Goal: Information Seeking & Learning: Get advice/opinions

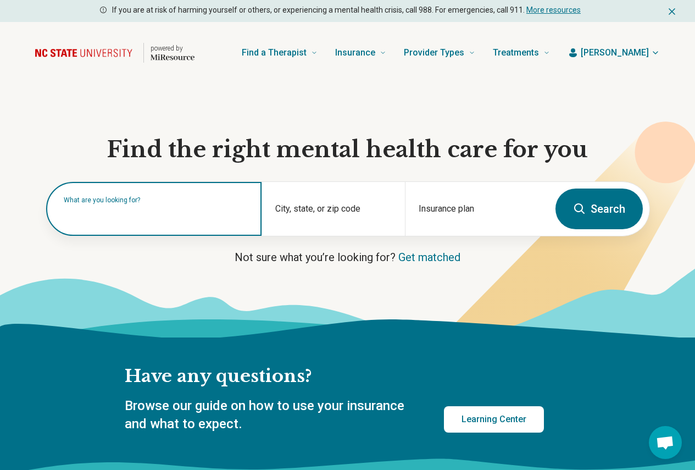
click at [161, 221] on input "text" at bounding box center [156, 214] width 185 height 13
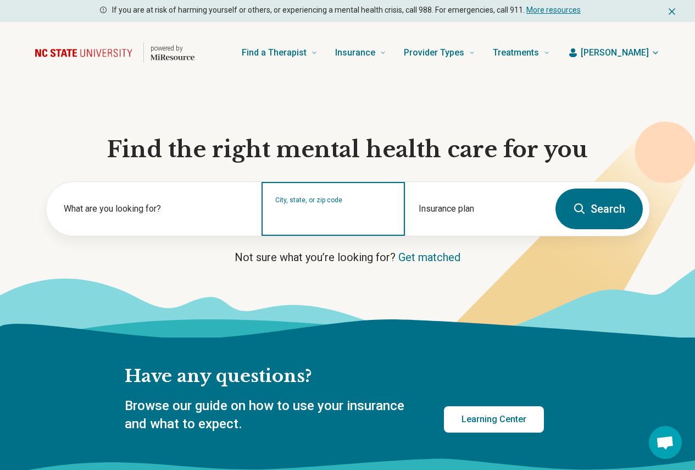
click at [343, 220] on input "City, state, or zip code" at bounding box center [333, 215] width 117 height 13
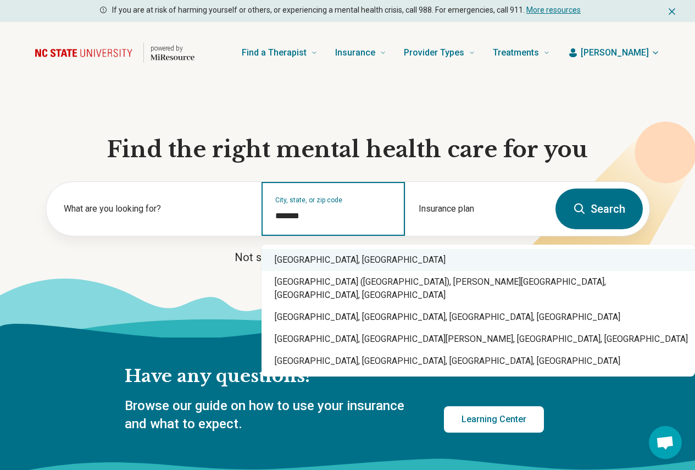
click at [352, 262] on div "Raleigh, NC" at bounding box center [479, 260] width 434 height 22
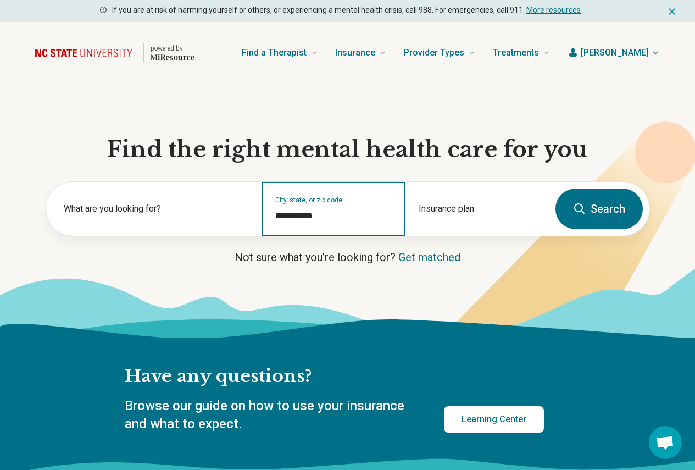
type input "**********"
click at [631, 218] on button "Search" at bounding box center [599, 209] width 87 height 41
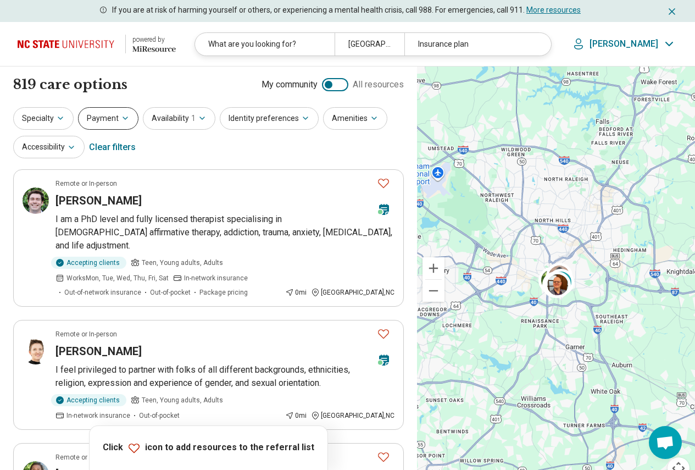
click at [106, 110] on button "Payment" at bounding box center [108, 118] width 60 height 23
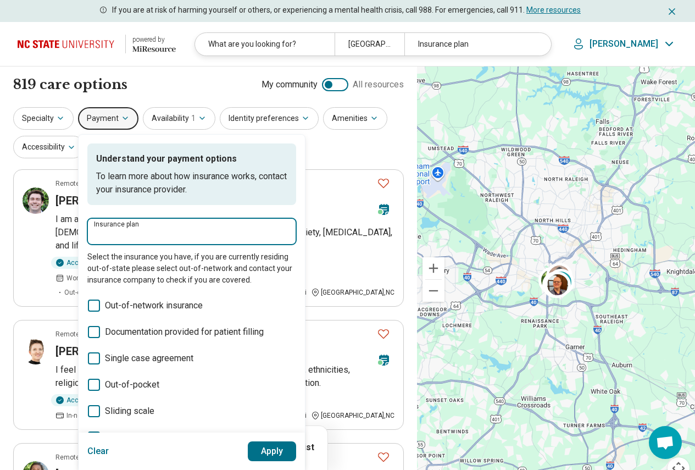
click at [120, 233] on input "Insurance plan" at bounding box center [192, 234] width 196 height 13
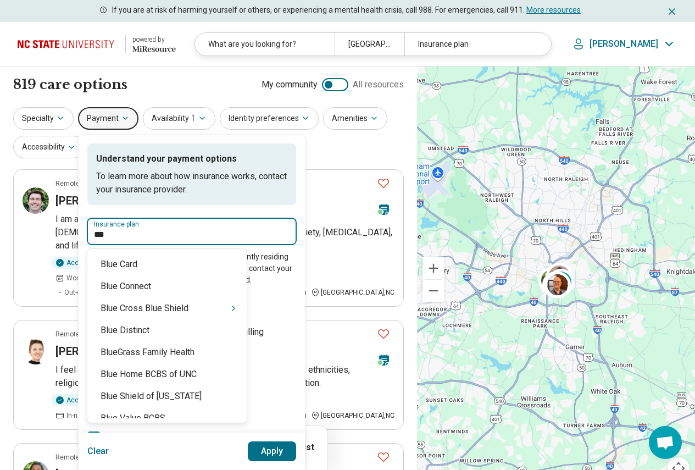
type input "****"
click at [160, 311] on div "Blue Cross Blue Shield" at bounding box center [166, 308] width 159 height 22
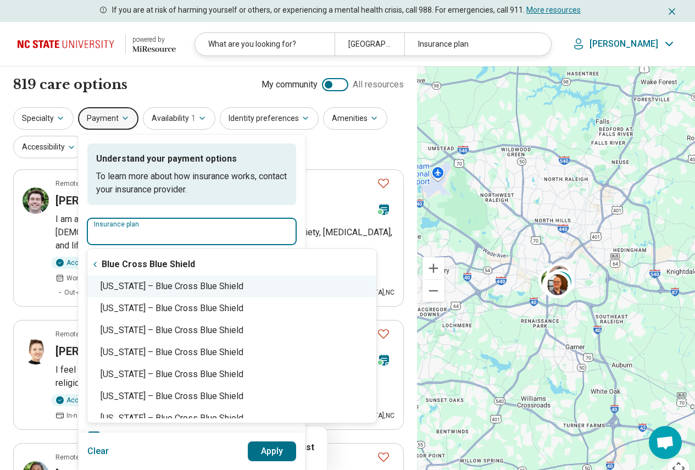
click at [196, 279] on div "North Carolina – Blue Cross Blue Shield" at bounding box center [231, 286] width 289 height 22
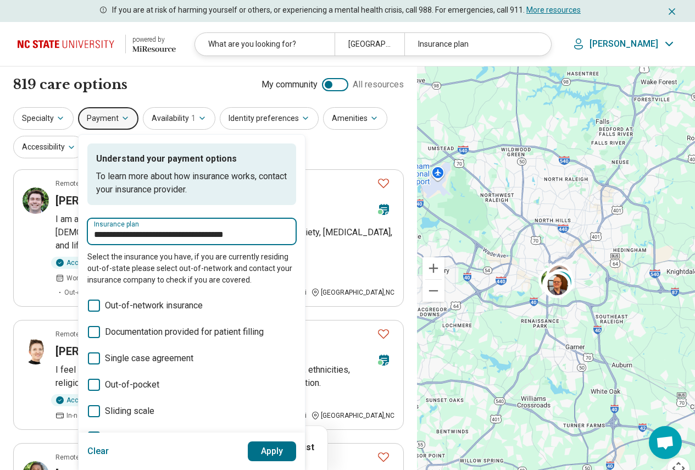
type input "**********"
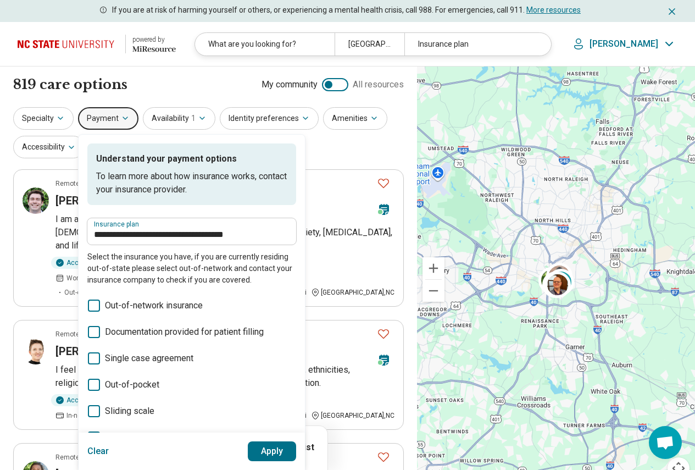
click at [255, 450] on button "Apply" at bounding box center [272, 451] width 49 height 20
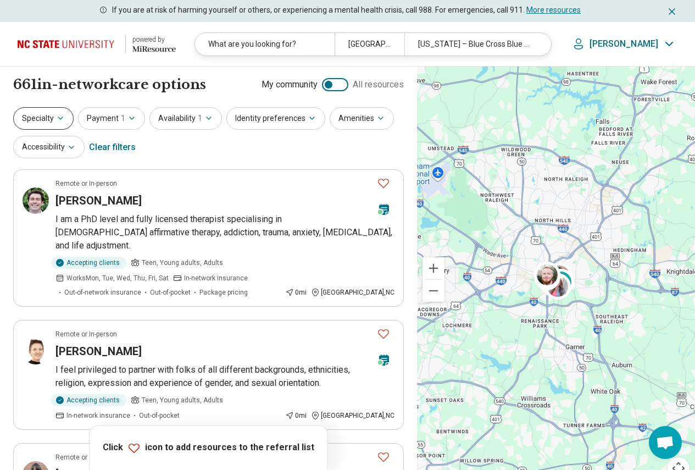
click at [47, 124] on button "Specialty" at bounding box center [43, 118] width 60 height 23
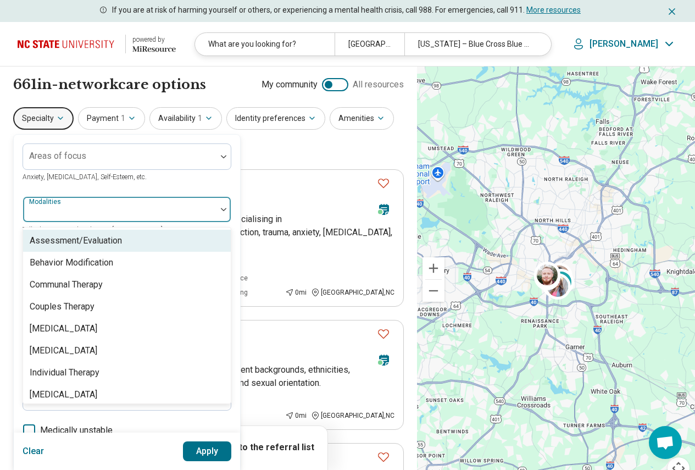
click at [105, 208] on div at bounding box center [119, 213] width 185 height 15
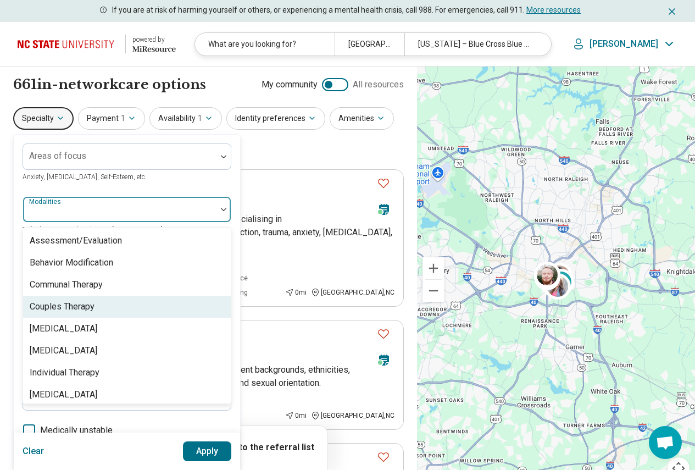
click at [95, 303] on div "Couples Therapy" at bounding box center [62, 306] width 65 height 13
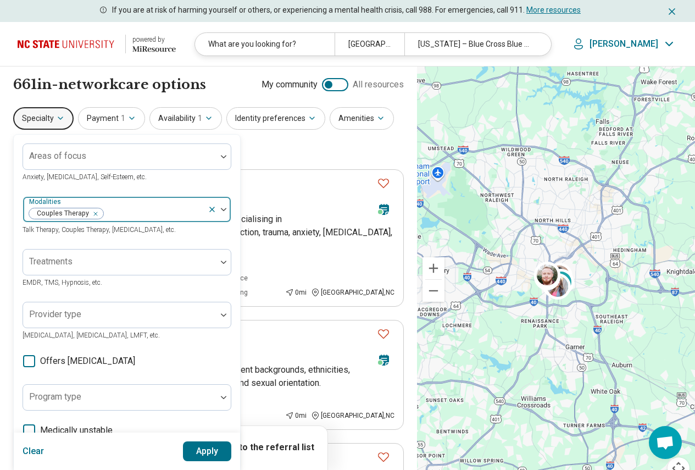
click at [220, 208] on div at bounding box center [224, 209] width 14 height 3
click at [203, 451] on button "Apply" at bounding box center [207, 451] width 49 height 20
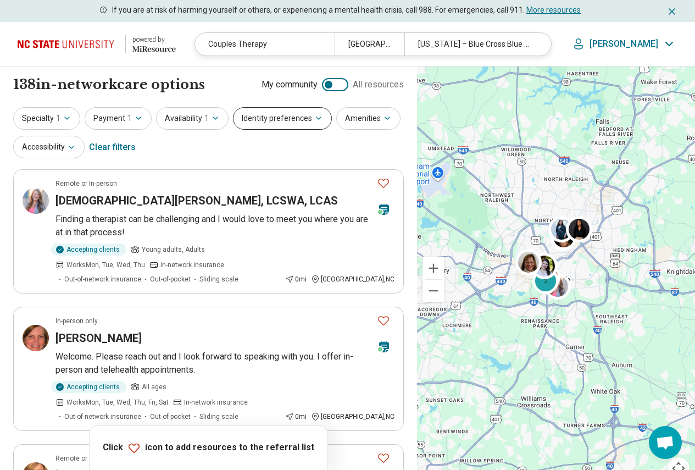
click at [268, 128] on button "Identity preferences" at bounding box center [282, 118] width 99 height 23
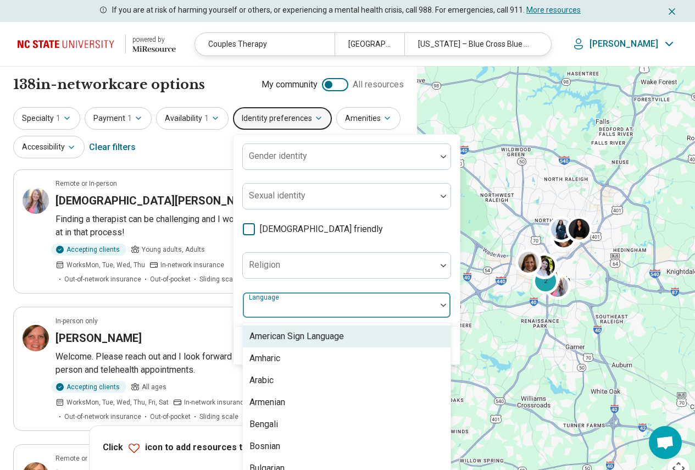
drag, startPoint x: 289, startPoint y: 304, endPoint x: 280, endPoint y: 306, distance: 8.9
click at [286, 306] on div "57 results available. Use Up and Down to choose options, press Enter to select …" at bounding box center [346, 305] width 209 height 26
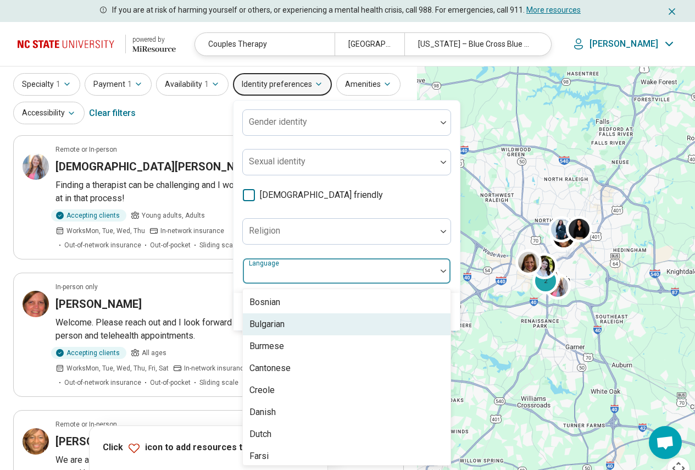
scroll to position [55, 0]
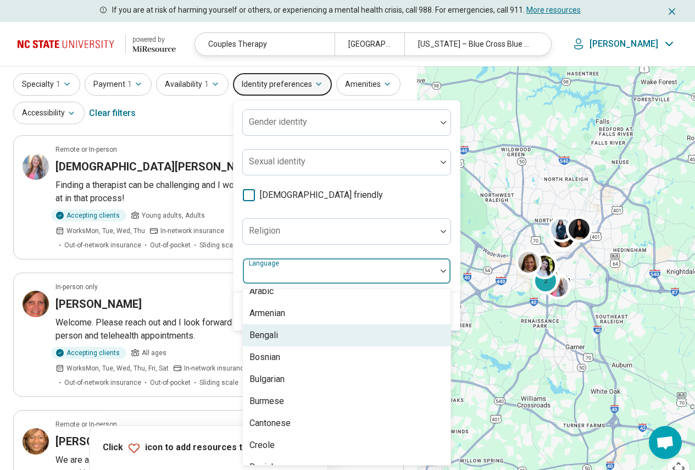
click at [281, 340] on div "Bengali" at bounding box center [347, 335] width 208 height 22
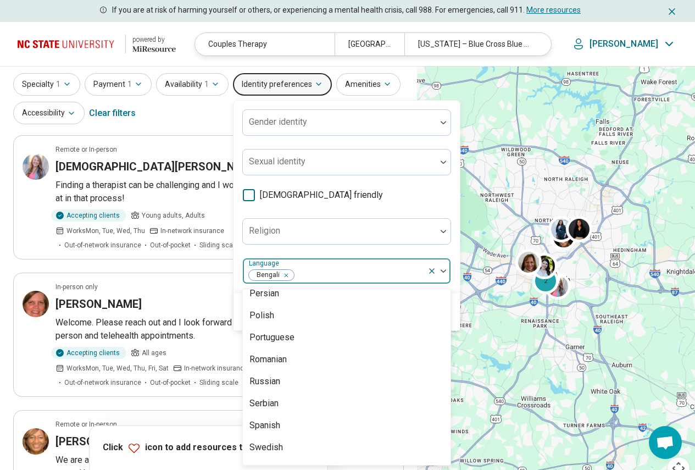
scroll to position [1073, 0]
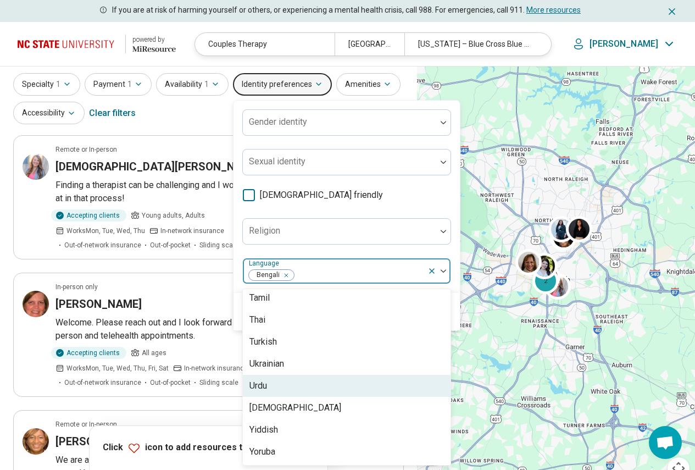
click at [319, 383] on div "Urdu" at bounding box center [347, 386] width 208 height 22
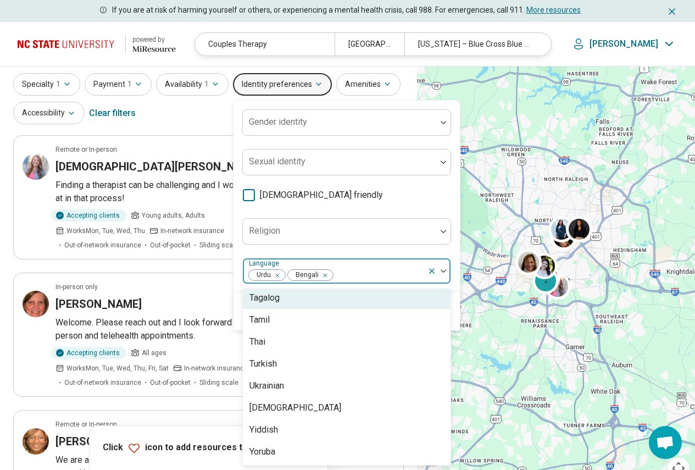
click at [442, 270] on img at bounding box center [443, 270] width 5 height 3
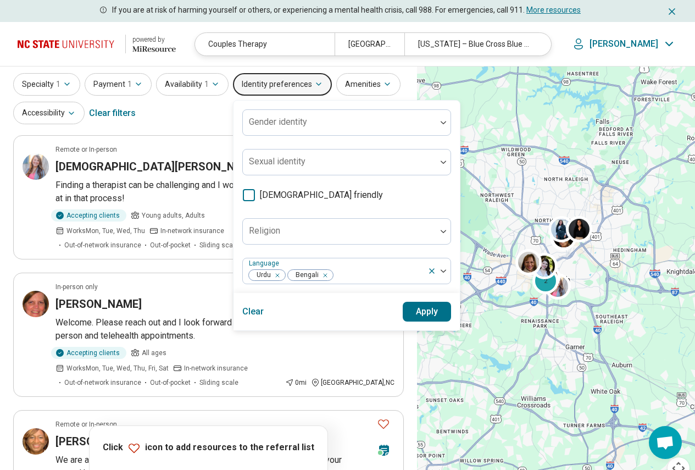
click at [405, 308] on button "Apply" at bounding box center [427, 312] width 49 height 20
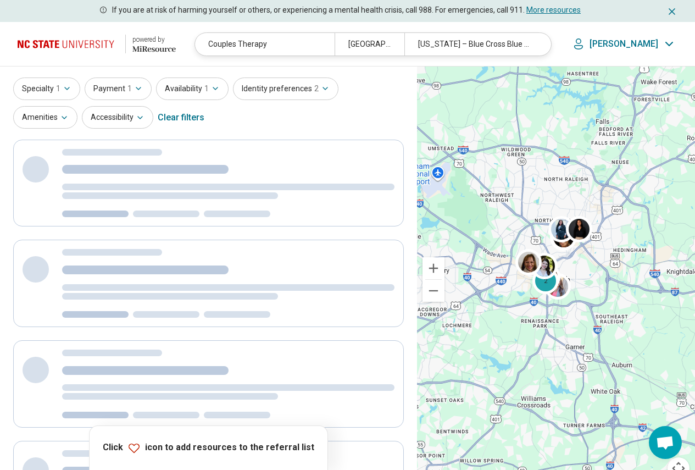
scroll to position [0, 0]
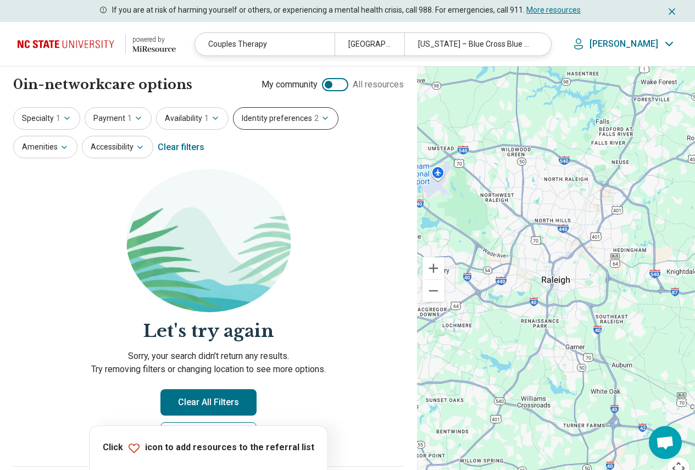
click at [247, 117] on button "Identity preferences 2" at bounding box center [286, 118] width 106 height 23
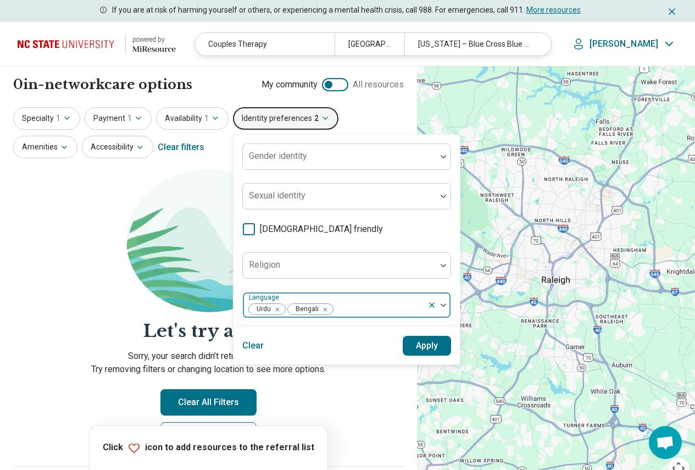
click at [430, 304] on icon at bounding box center [432, 305] width 4 height 4
click at [414, 348] on button "Apply" at bounding box center [427, 346] width 49 height 20
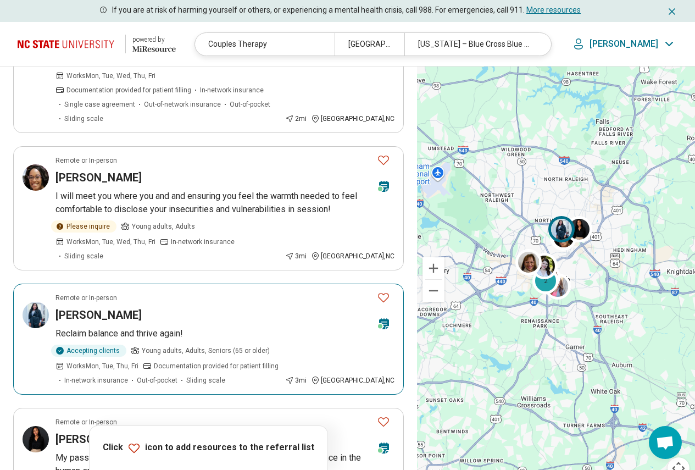
scroll to position [1264, 0]
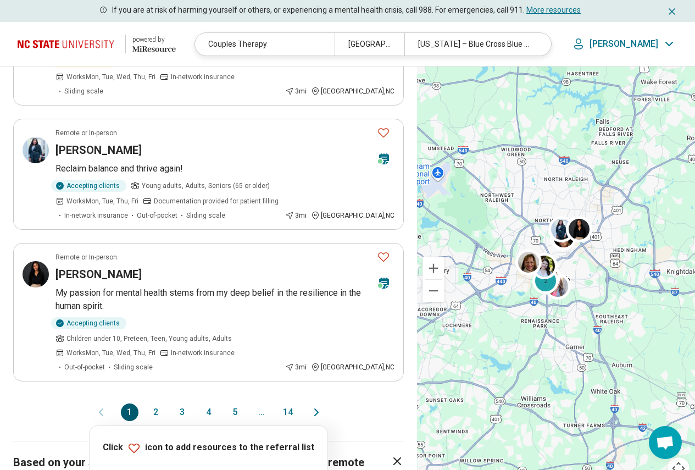
click at [151, 403] on button "2" at bounding box center [156, 412] width 18 height 18
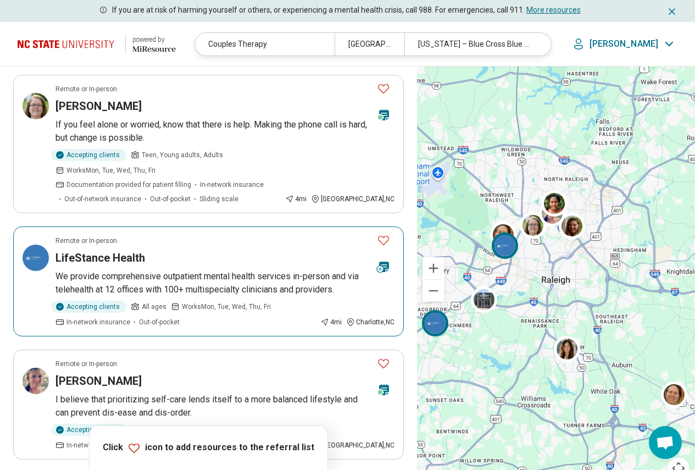
scroll to position [714, 0]
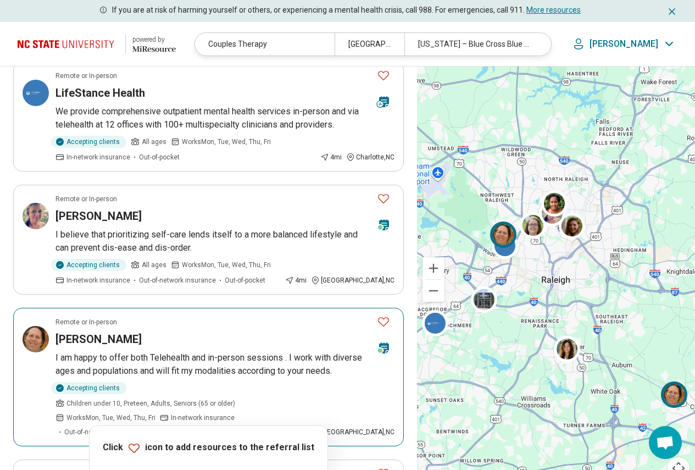
click at [119, 331] on h3 "Michael Rosen" at bounding box center [99, 338] width 86 height 15
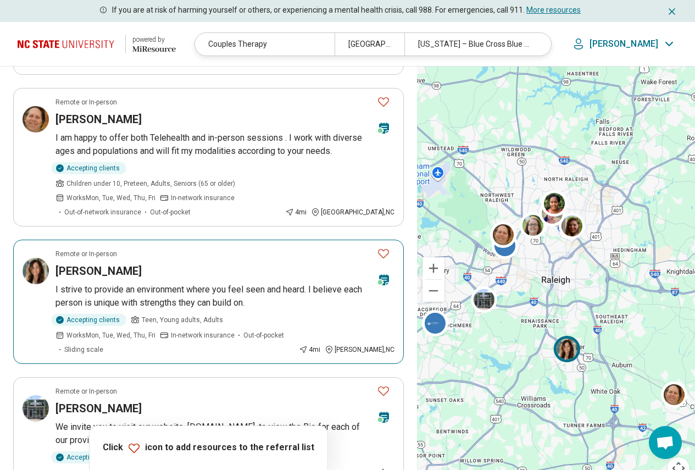
scroll to position [1099, 0]
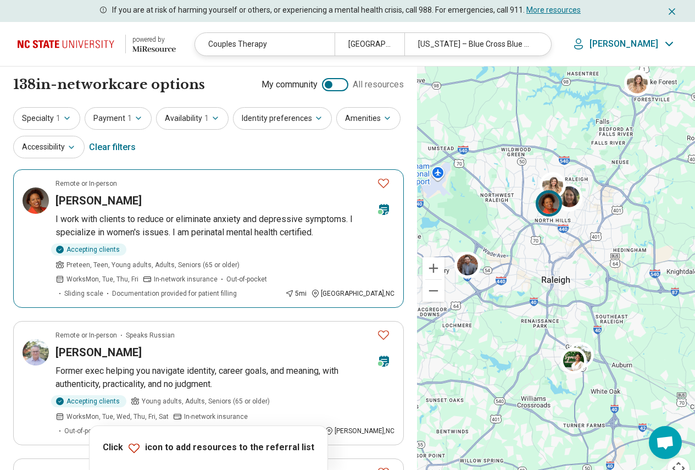
scroll to position [110, 0]
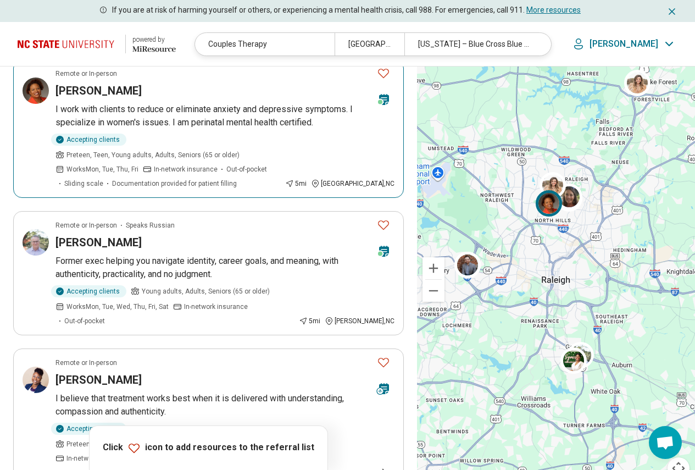
click at [178, 112] on p "I work with clients to reduce or eliminate anxiety and depressive symptoms. I s…" at bounding box center [225, 116] width 339 height 26
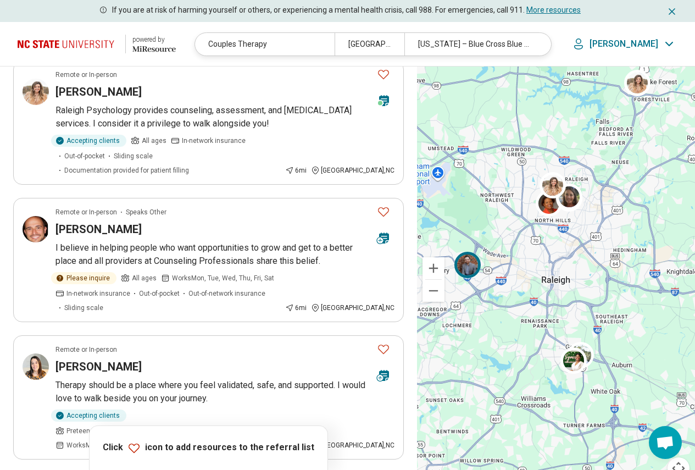
scroll to position [1099, 0]
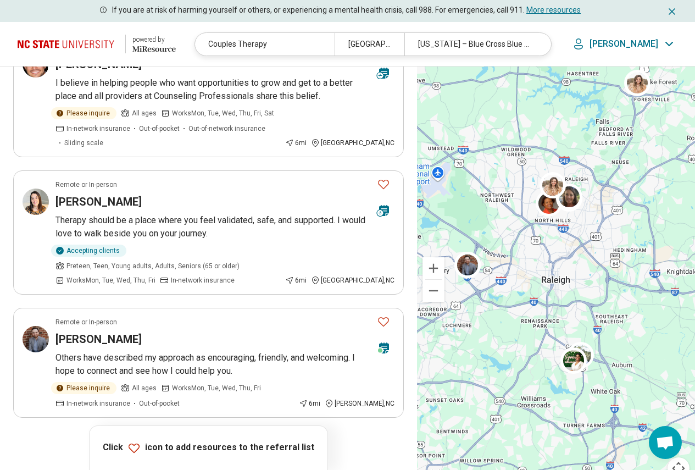
click at [212, 440] on button "4" at bounding box center [209, 449] width 18 height 18
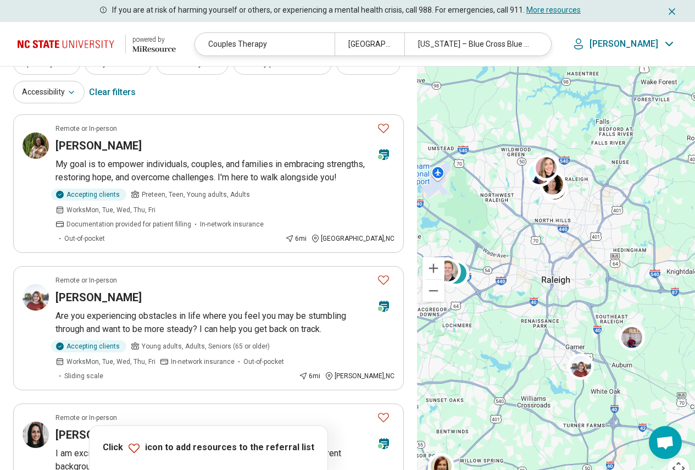
scroll to position [110, 0]
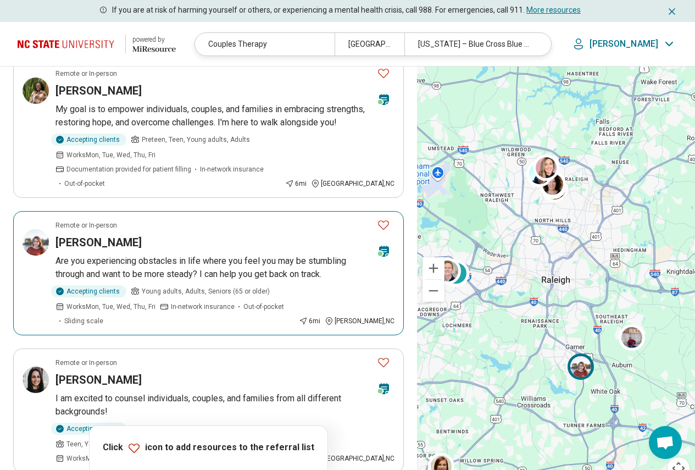
click at [185, 261] on p "Are you experiencing obstacles in life where you feel you may be stumbling thro…" at bounding box center [225, 267] width 339 height 26
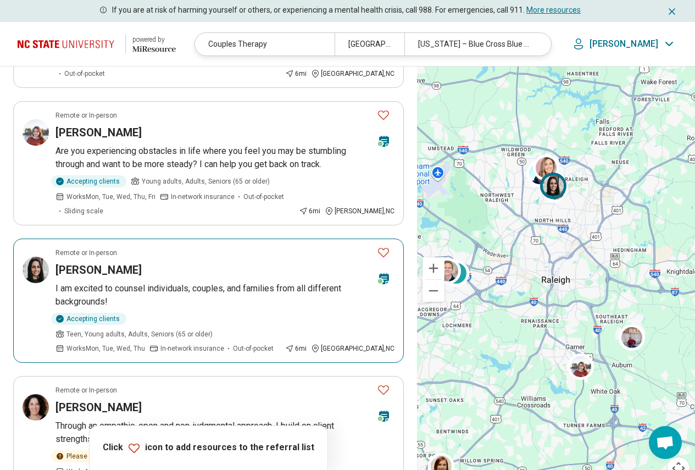
click at [164, 267] on article "Remote or In-person Kristin Rodriguez I am excited to counsel individuals, coup…" at bounding box center [208, 301] width 391 height 124
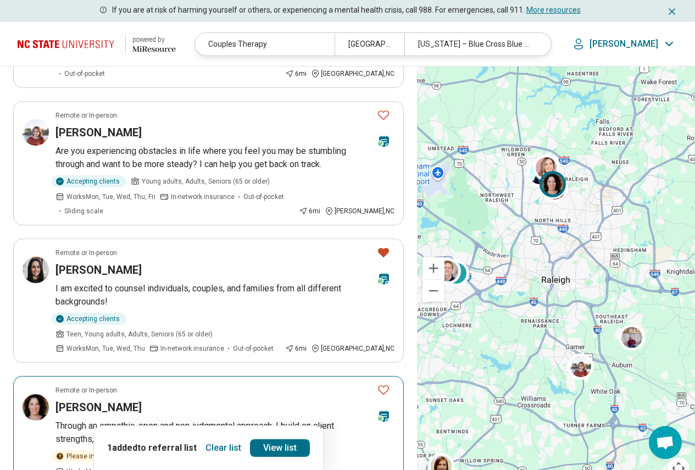
scroll to position [385, 0]
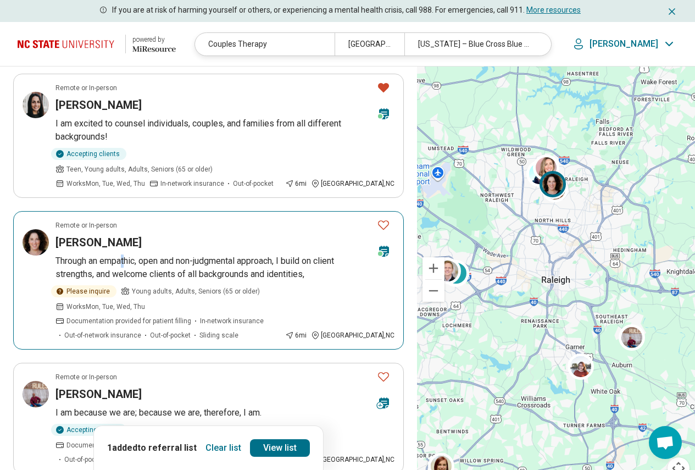
click at [126, 254] on p "Through an empathic, open and non-judgmental approach, I build on client streng…" at bounding box center [225, 267] width 339 height 26
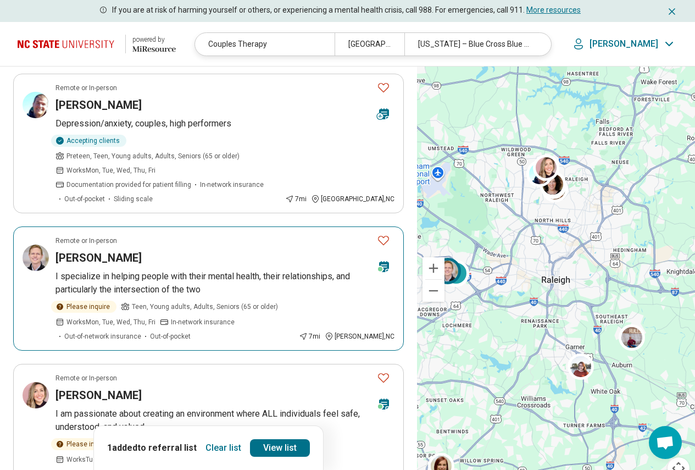
scroll to position [989, 0]
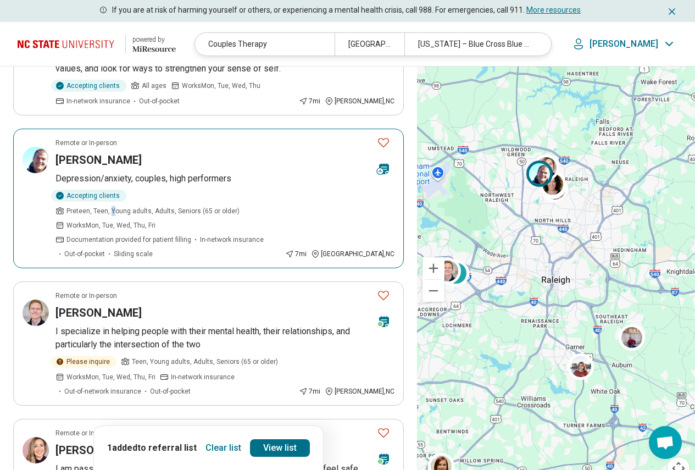
click at [184, 206] on span "Preteen, Teen, Young adults, Adults, Seniors (65 or older)" at bounding box center [152, 211] width 173 height 10
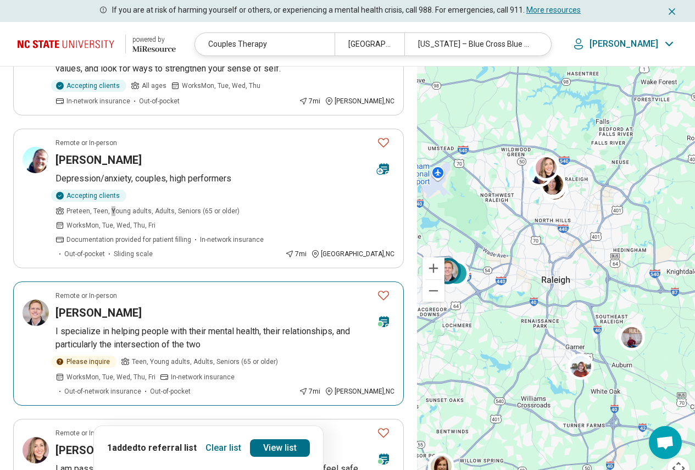
scroll to position [1099, 0]
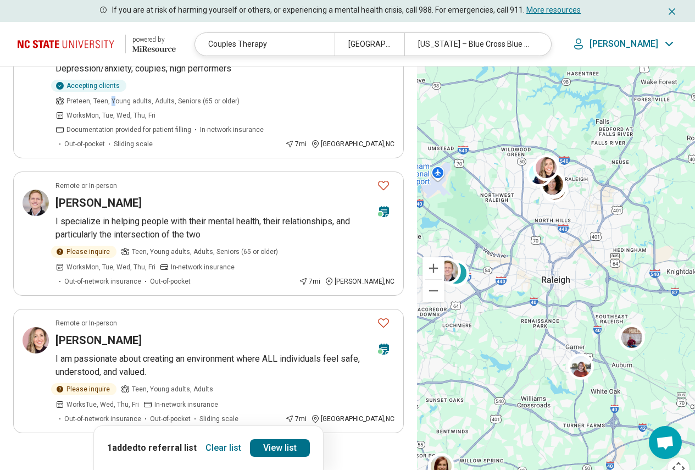
click at [232, 455] on button "5" at bounding box center [235, 464] width 18 height 18
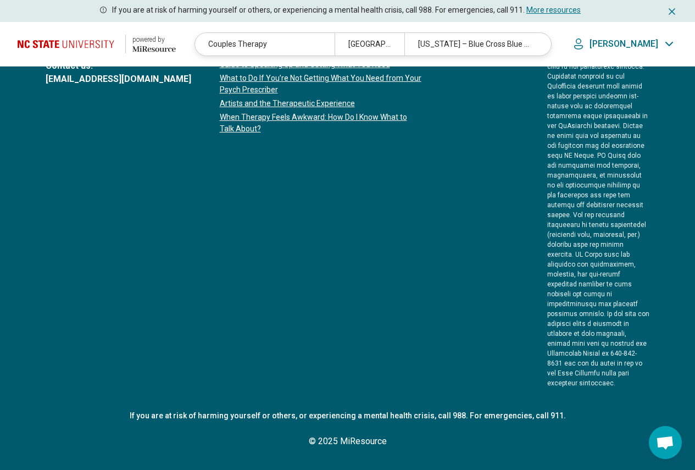
scroll to position [0, 0]
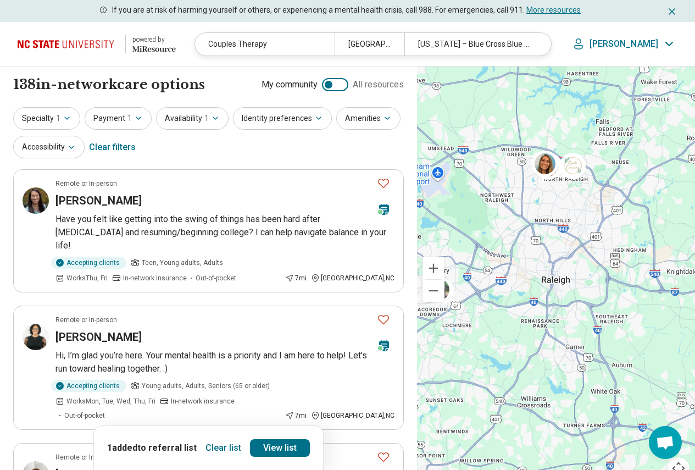
click at [124, 212] on article "Remote or In-person Jessica O'Neill Have you felt like getting into the swing o…" at bounding box center [208, 230] width 391 height 123
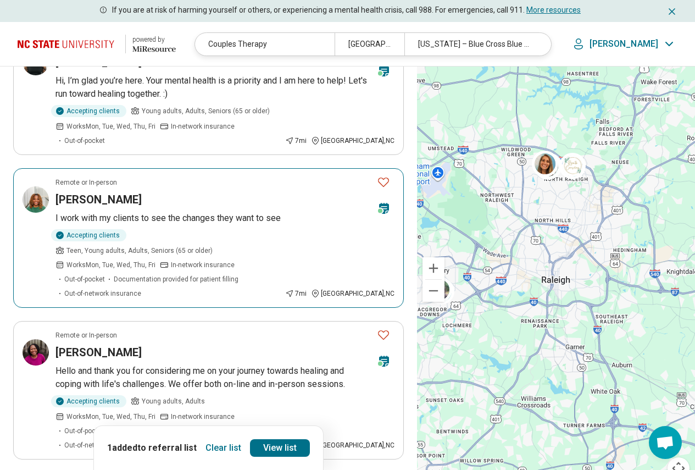
scroll to position [330, 0]
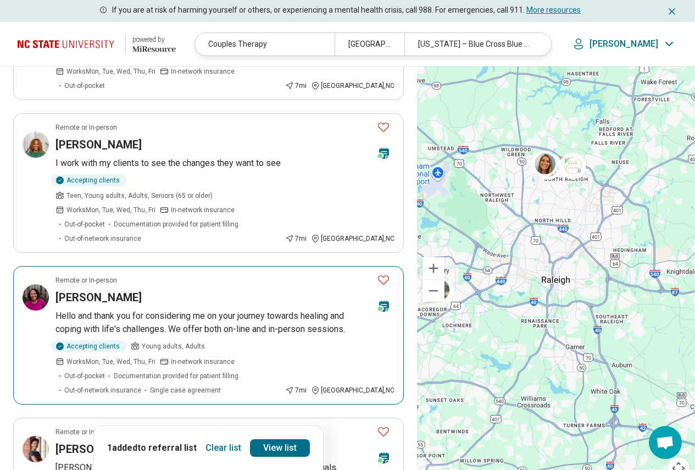
click at [275, 309] on p "Hello and thank you for considering me on your journey towards healing and copi…" at bounding box center [225, 322] width 339 height 26
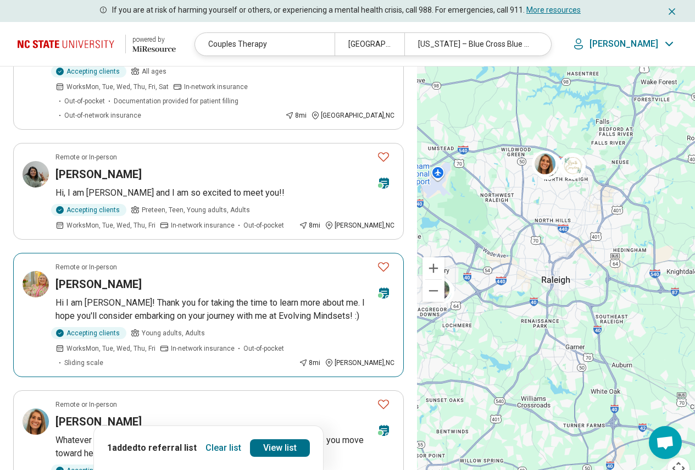
scroll to position [1044, 0]
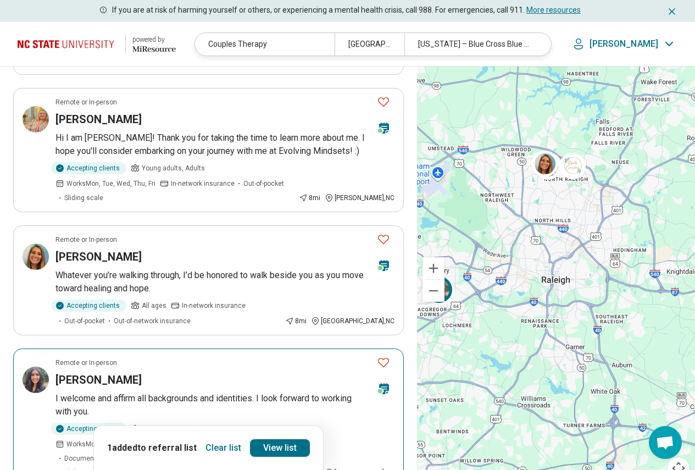
click at [171, 392] on p "I welcome and affirm all backgrounds and identities. I look forward to working …" at bounding box center [225, 405] width 339 height 26
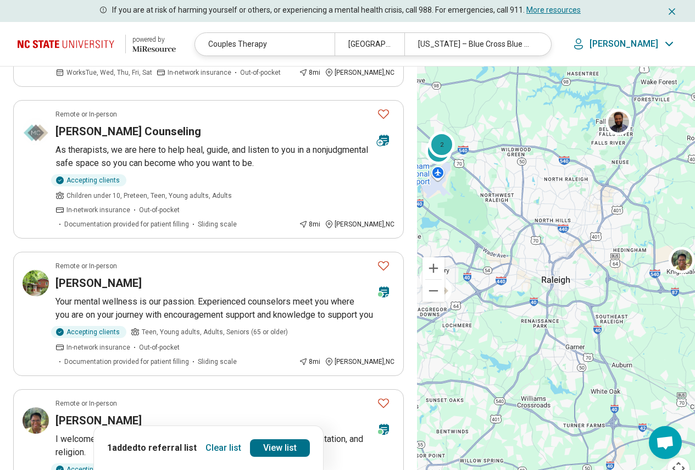
scroll to position [550, 0]
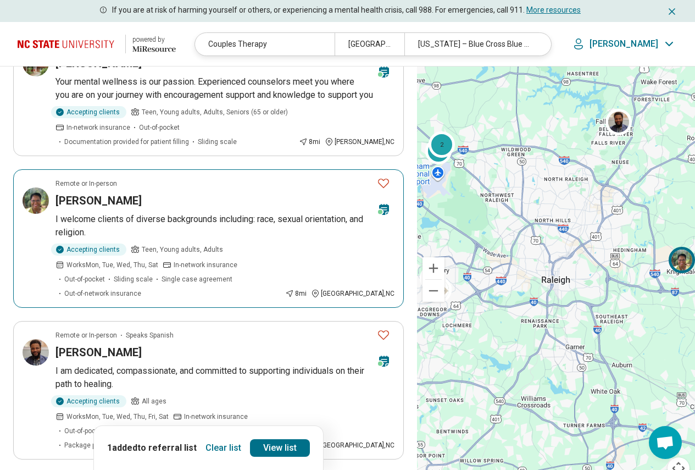
click at [179, 213] on p "I welcome clients of diverse backgrounds including: race, sexual orientation, a…" at bounding box center [225, 226] width 339 height 26
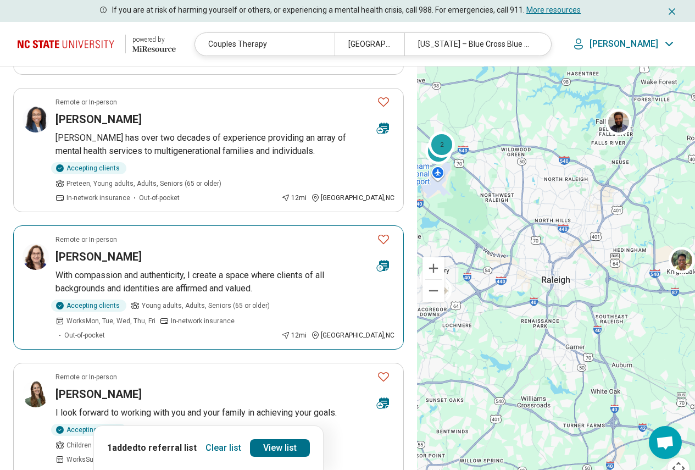
scroll to position [1099, 0]
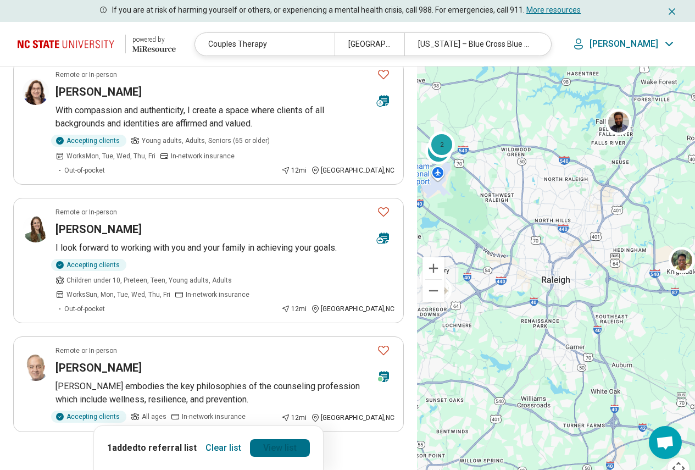
click at [288, 444] on link "View list" at bounding box center [280, 448] width 60 height 18
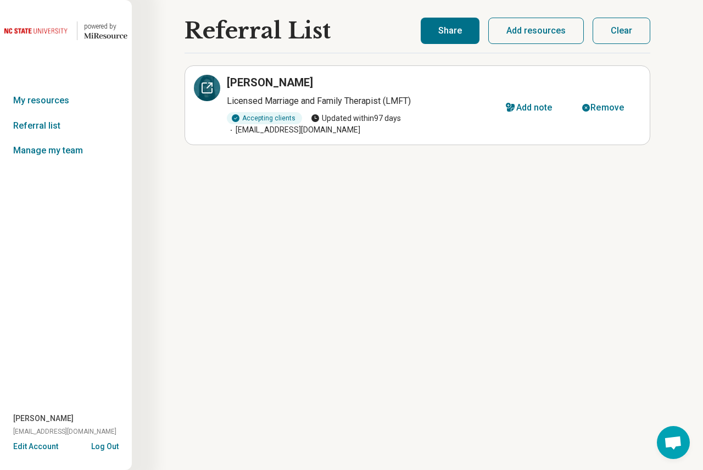
click at [208, 87] on icon at bounding box center [209, 85] width 5 height 5
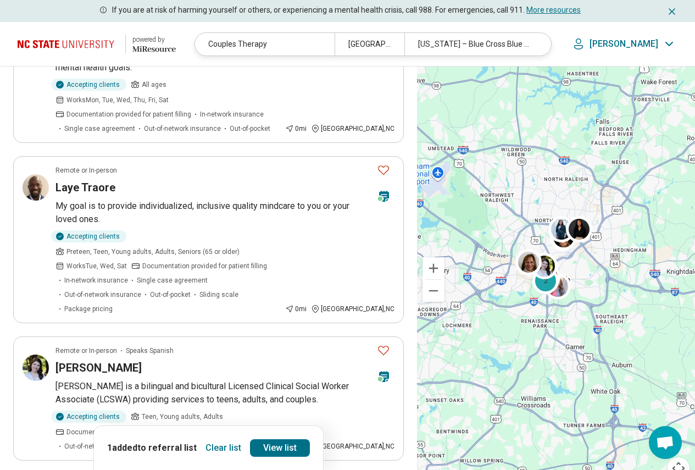
scroll to position [55, 0]
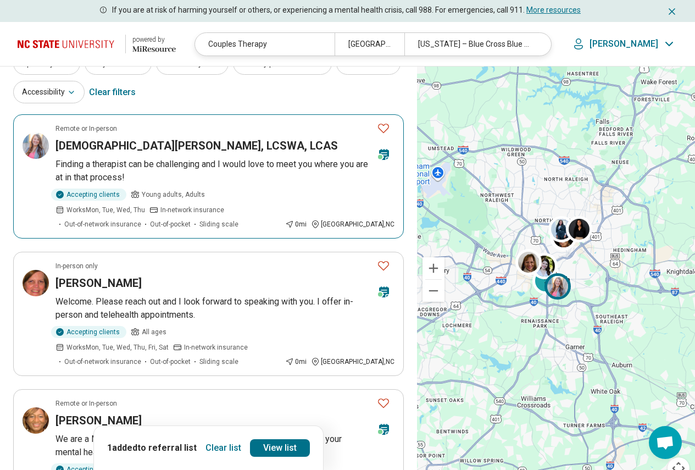
click at [34, 148] on img at bounding box center [36, 145] width 26 height 26
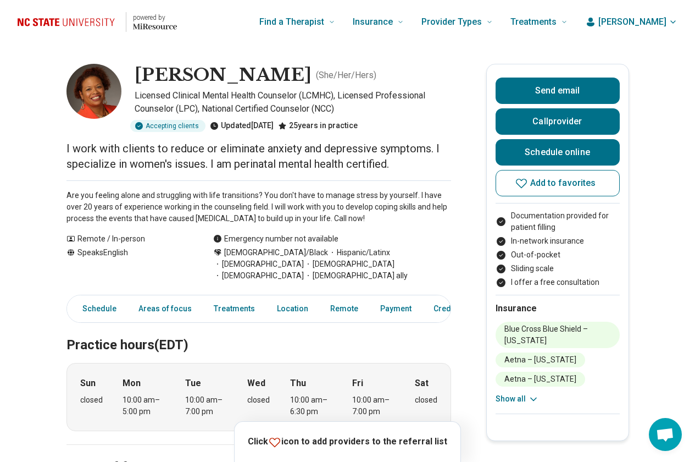
scroll to position [275, 0]
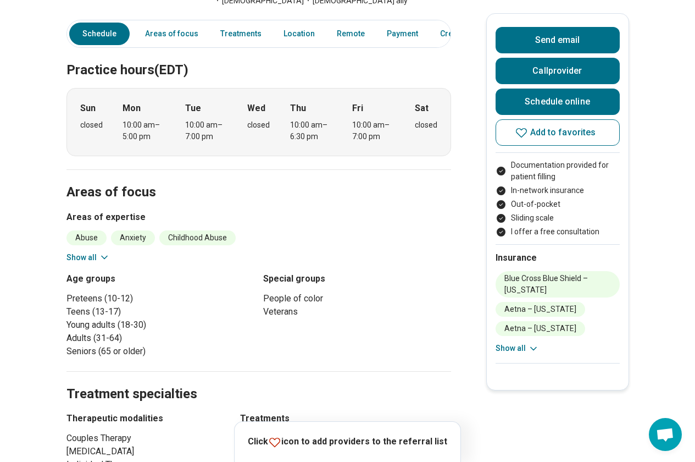
click at [92, 252] on button "Show all" at bounding box center [87, 258] width 43 height 12
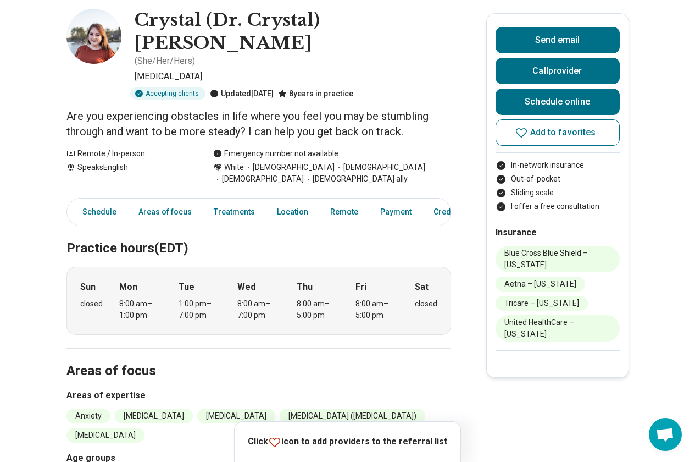
scroll to position [165, 0]
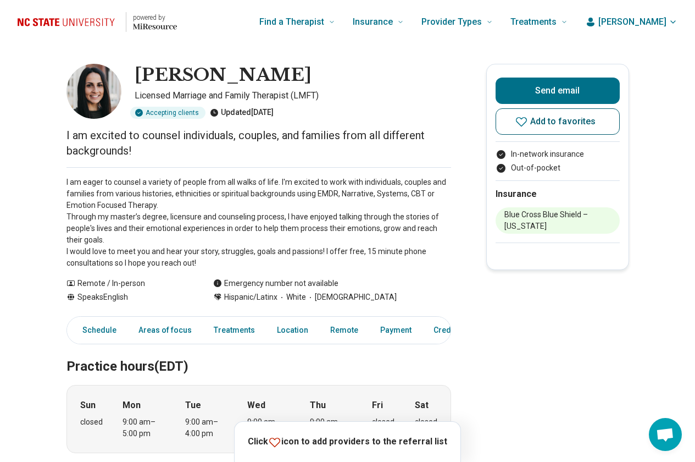
click at [588, 122] on span "Add to favorites" at bounding box center [563, 121] width 66 height 9
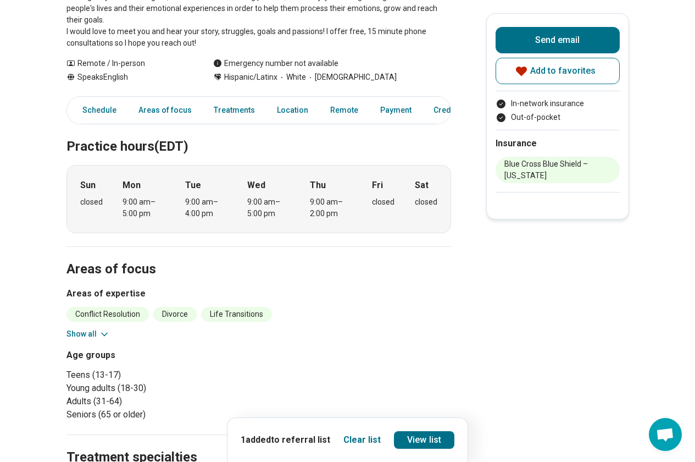
scroll to position [275, 0]
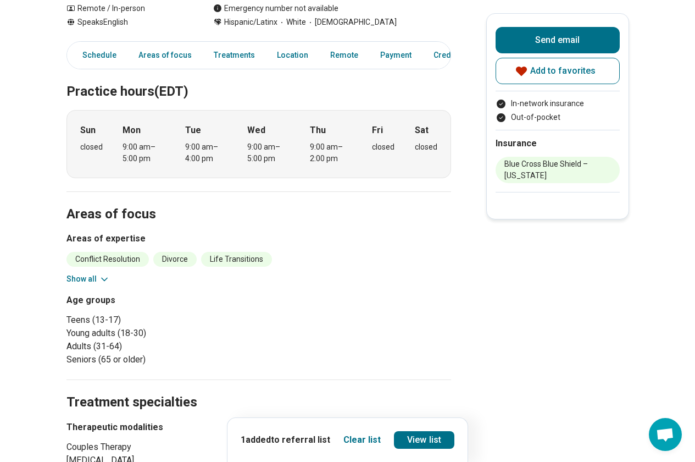
click at [84, 282] on button "Show all" at bounding box center [87, 279] width 43 height 12
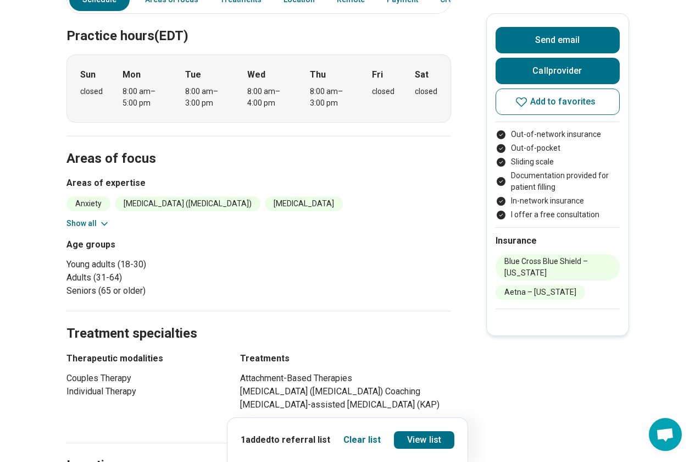
scroll to position [495, 0]
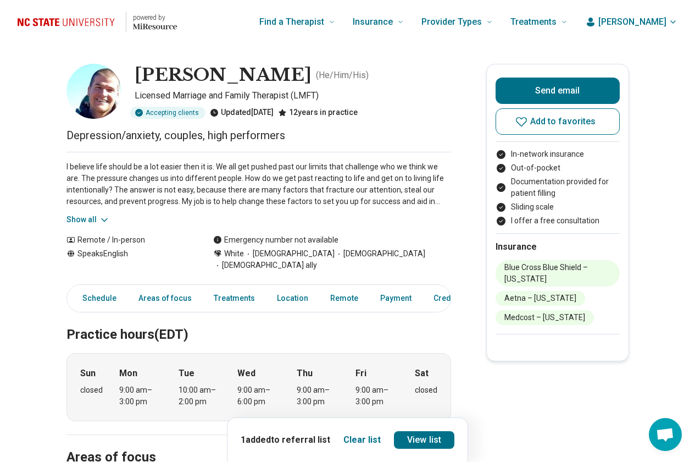
click at [96, 219] on button "Show all" at bounding box center [87, 220] width 43 height 12
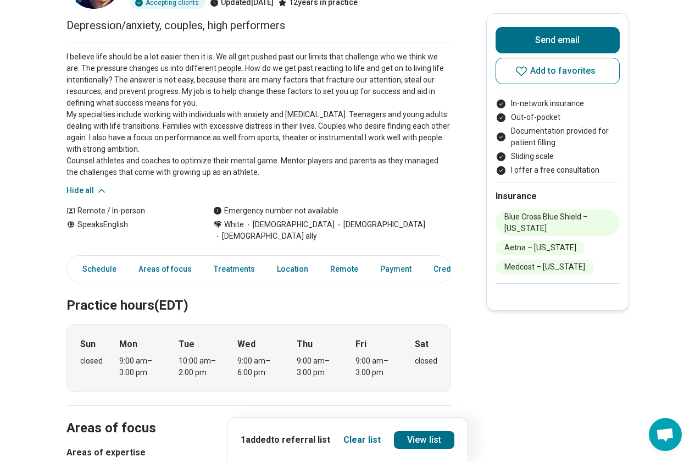
scroll to position [275, 0]
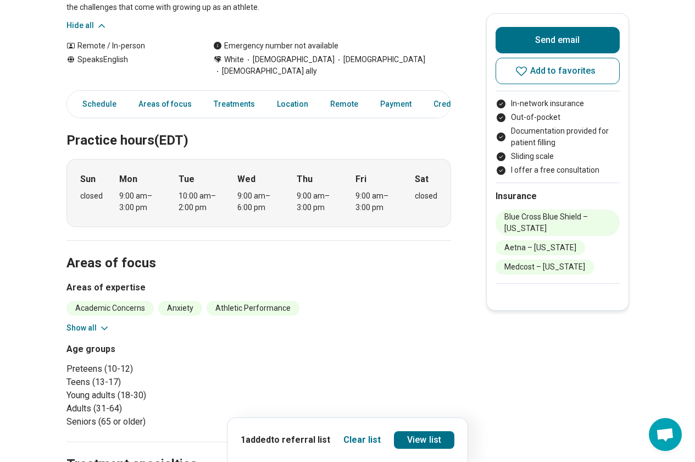
click at [93, 322] on button "Show all" at bounding box center [87, 328] width 43 height 12
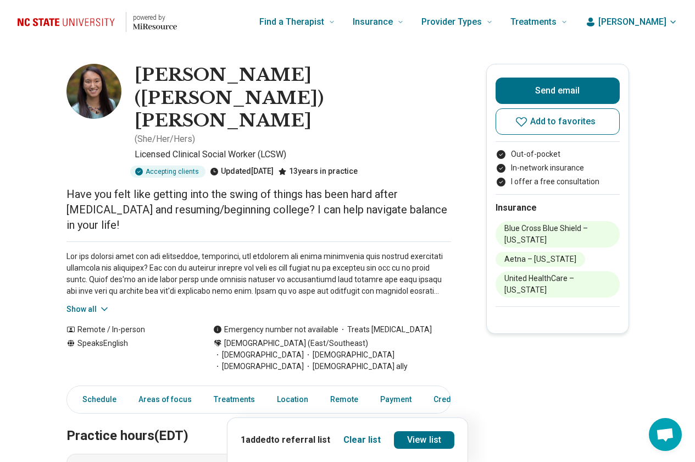
click at [90, 303] on button "Show all" at bounding box center [87, 309] width 43 height 12
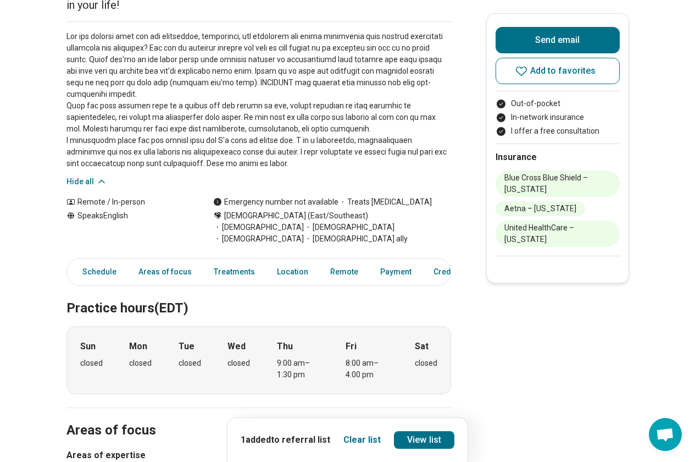
scroll to position [385, 0]
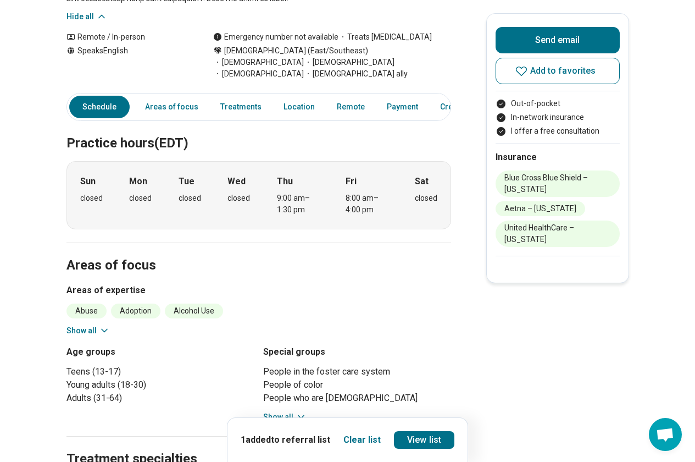
click at [90, 325] on button "Show all" at bounding box center [87, 331] width 43 height 12
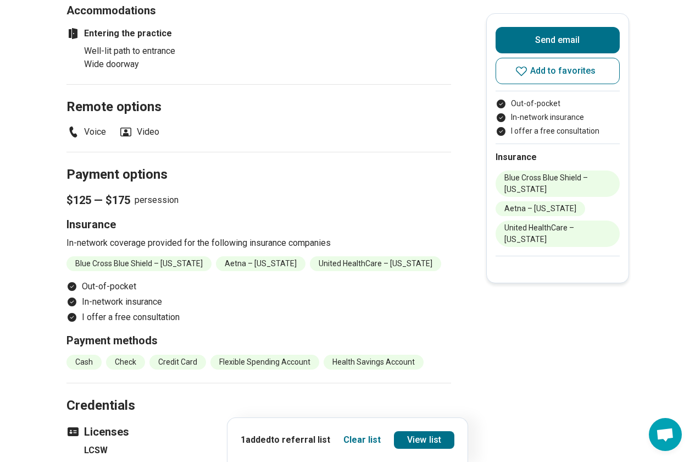
scroll to position [1539, 0]
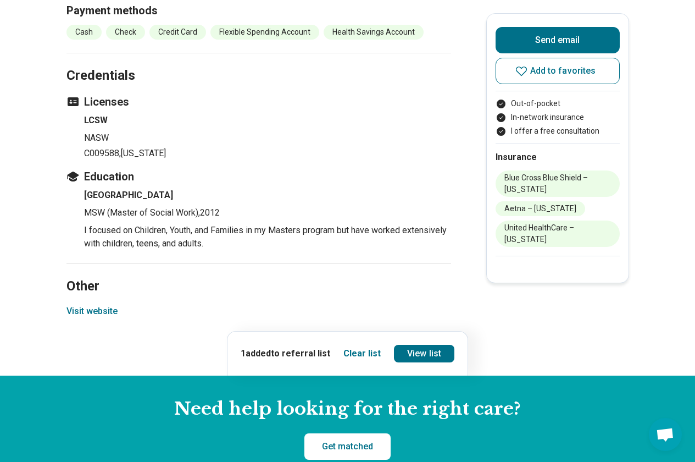
click at [109, 304] on button "Visit website" at bounding box center [91, 310] width 51 height 13
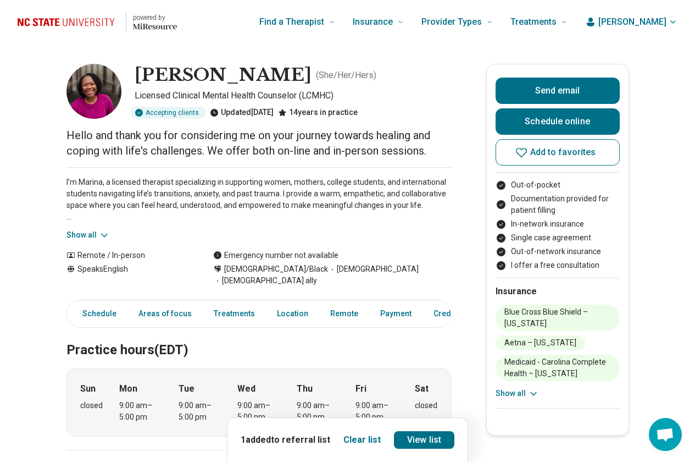
click at [87, 235] on button "Show all" at bounding box center [87, 235] width 43 height 12
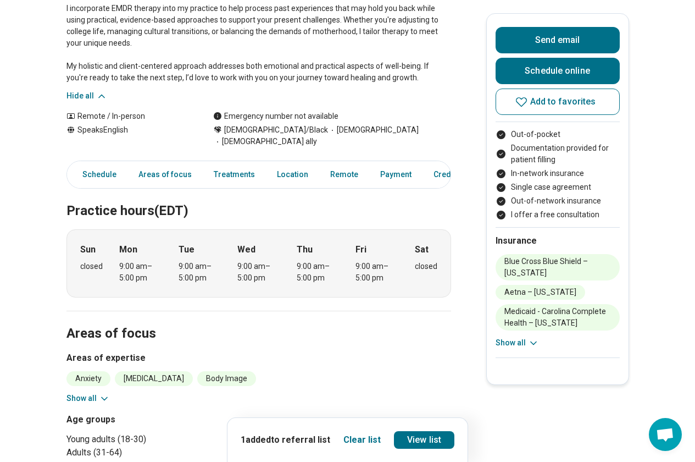
scroll to position [330, 0]
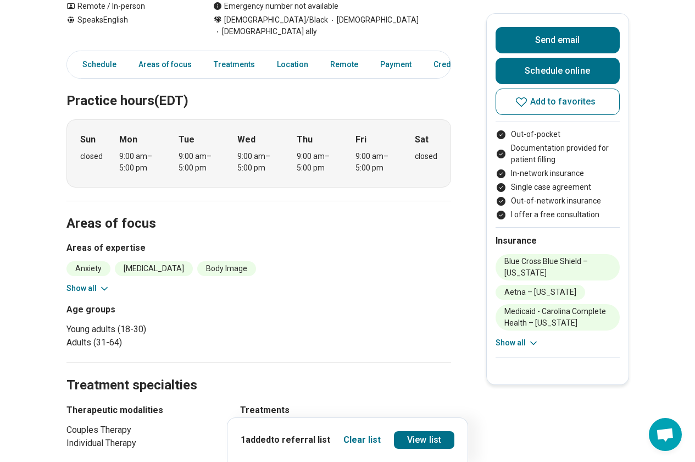
click at [86, 282] on button "Show all" at bounding box center [87, 288] width 43 height 12
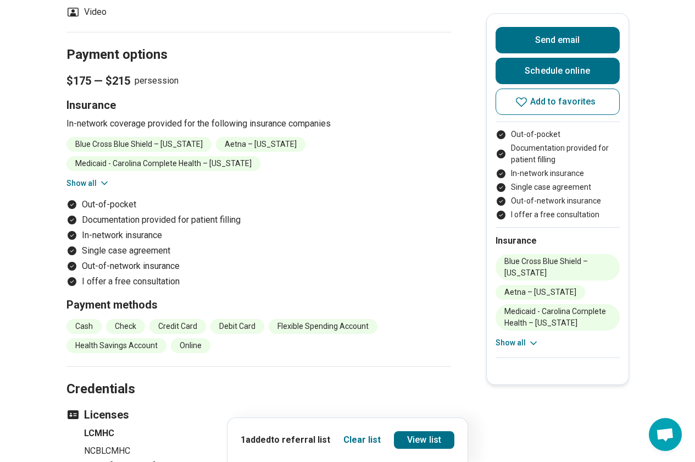
scroll to position [1429, 0]
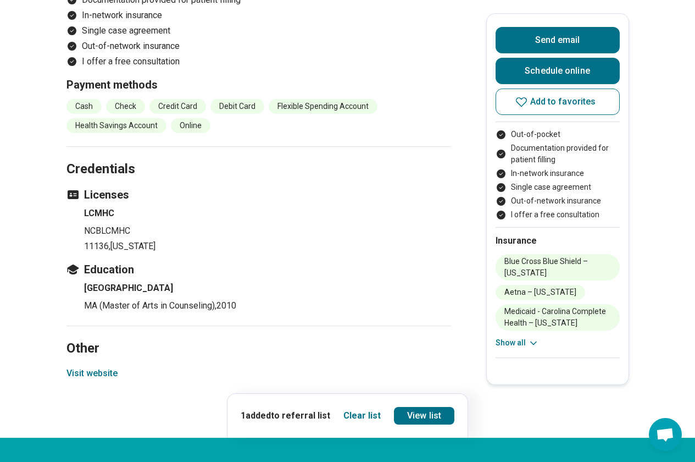
click at [94, 369] on button "Visit website" at bounding box center [91, 373] width 51 height 13
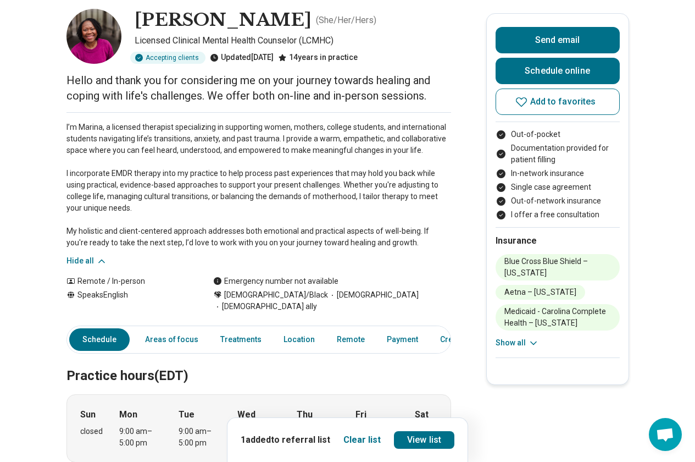
scroll to position [0, 0]
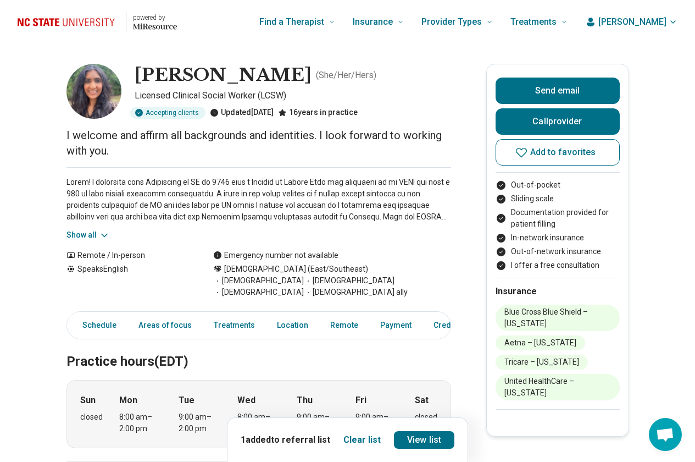
click at [90, 237] on button "Show all" at bounding box center [87, 235] width 43 height 12
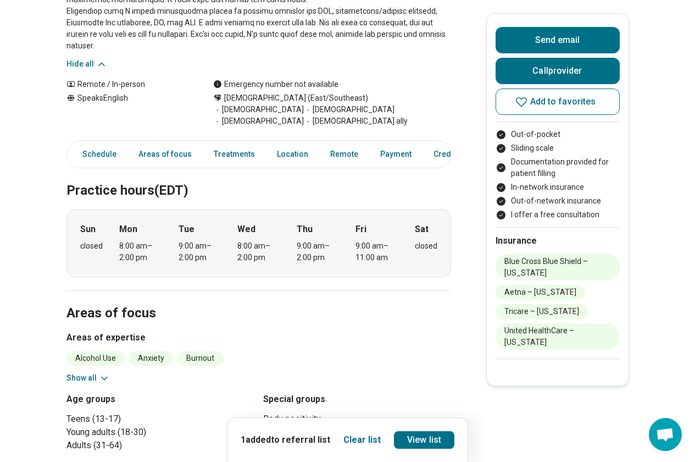
scroll to position [385, 0]
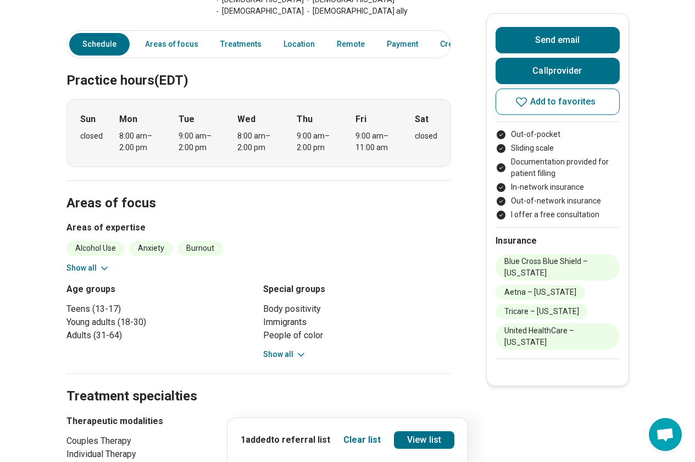
click at [89, 262] on button "Show all" at bounding box center [87, 268] width 43 height 12
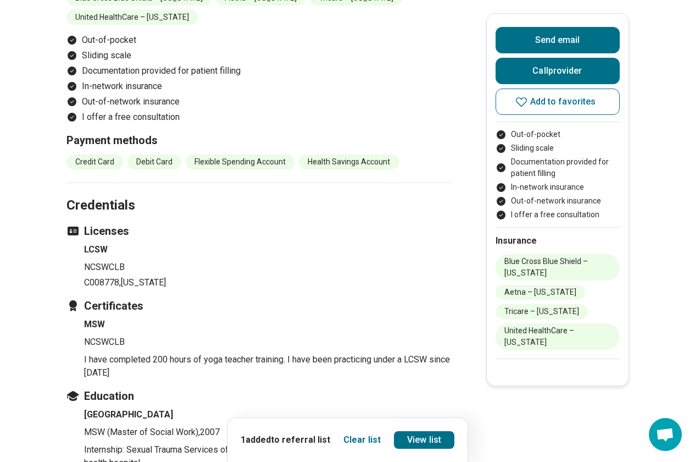
scroll to position [1539, 0]
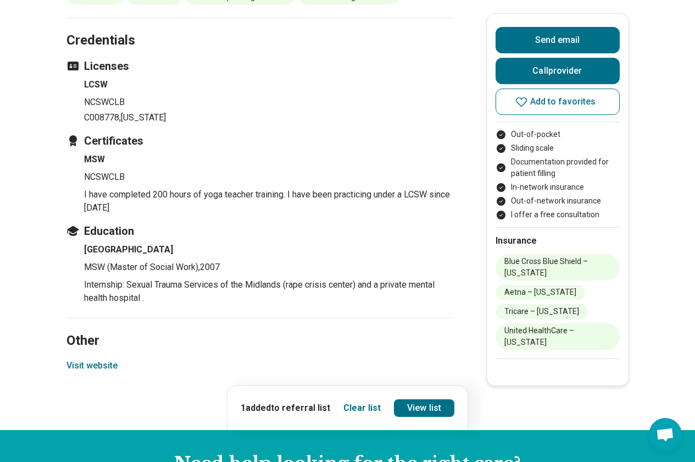
click at [98, 359] on button "Visit website" at bounding box center [91, 365] width 51 height 13
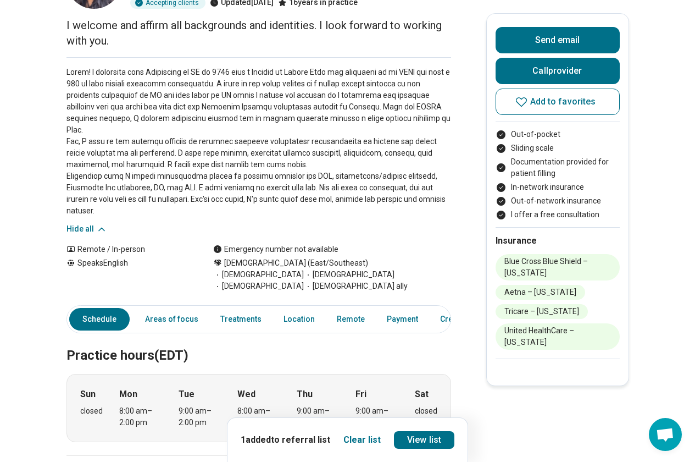
scroll to position [0, 0]
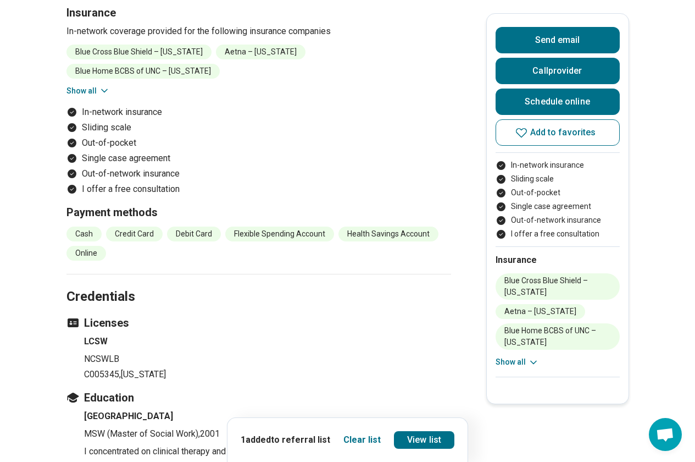
scroll to position [1154, 0]
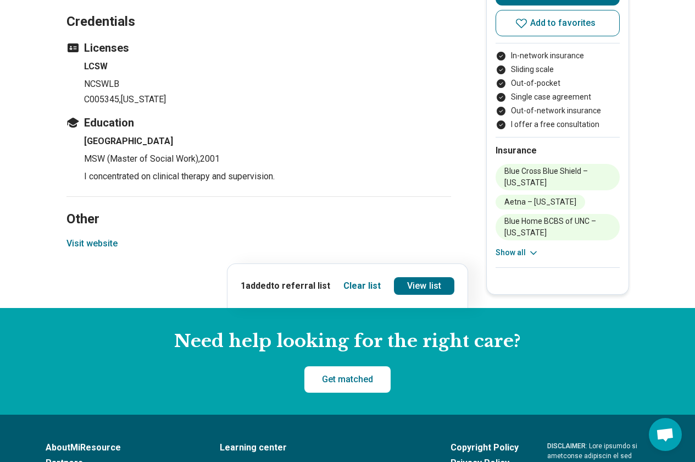
click at [98, 237] on button "Visit website" at bounding box center [91, 243] width 51 height 13
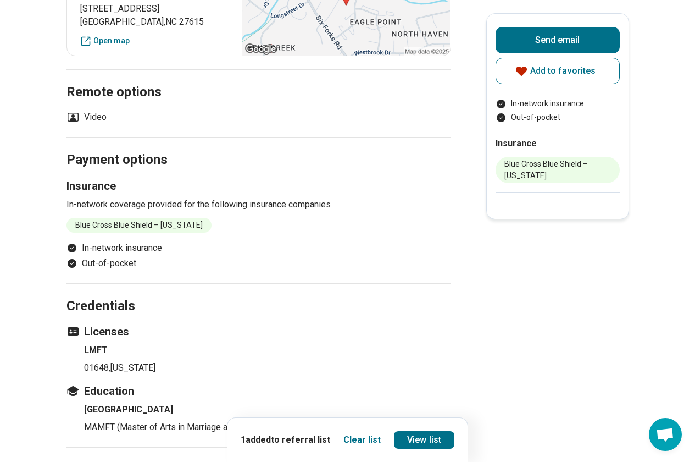
scroll to position [1209, 0]
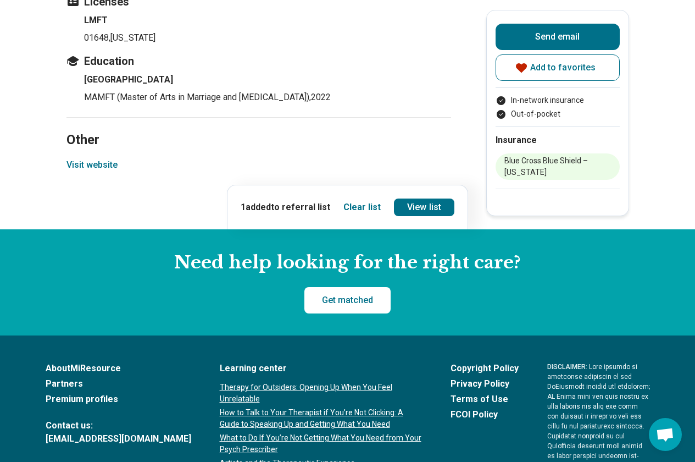
click at [84, 163] on button "Visit website" at bounding box center [91, 164] width 51 height 13
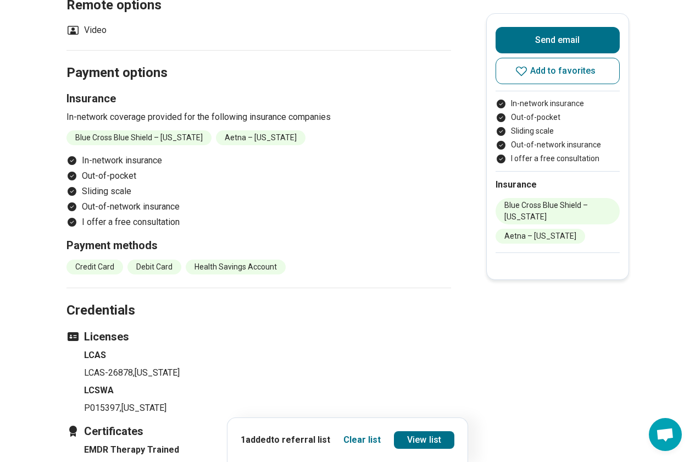
scroll to position [1209, 0]
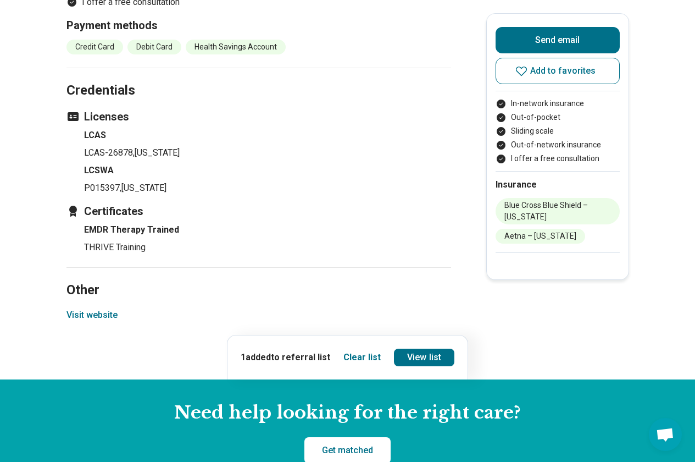
click at [92, 308] on button "Visit website" at bounding box center [91, 314] width 51 height 13
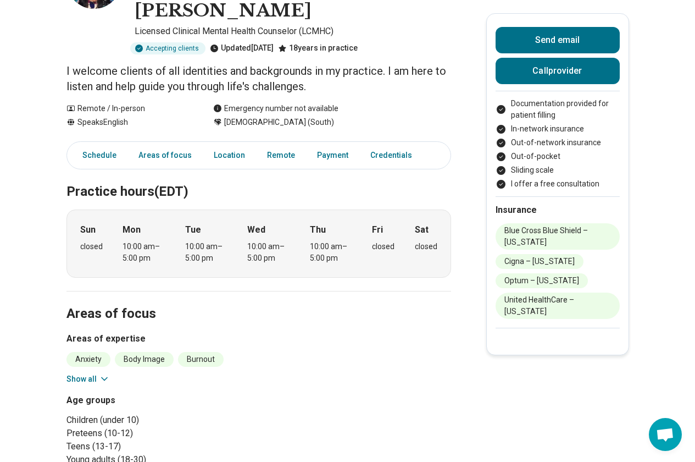
scroll to position [275, 0]
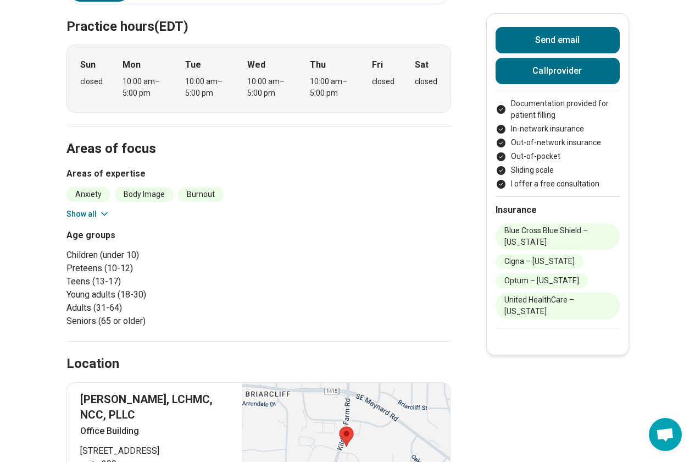
click at [107, 208] on icon at bounding box center [104, 213] width 11 height 11
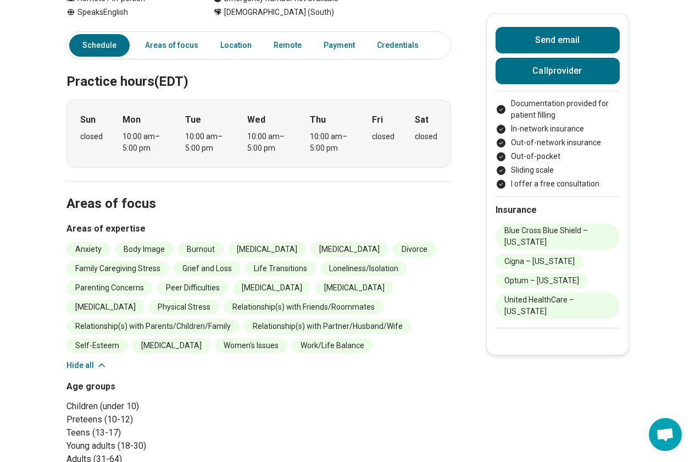
scroll to position [0, 0]
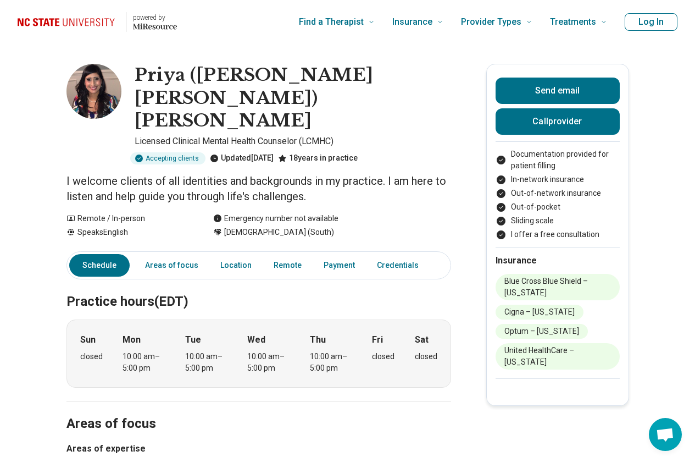
click at [662, 25] on button "Log In" at bounding box center [651, 22] width 53 height 18
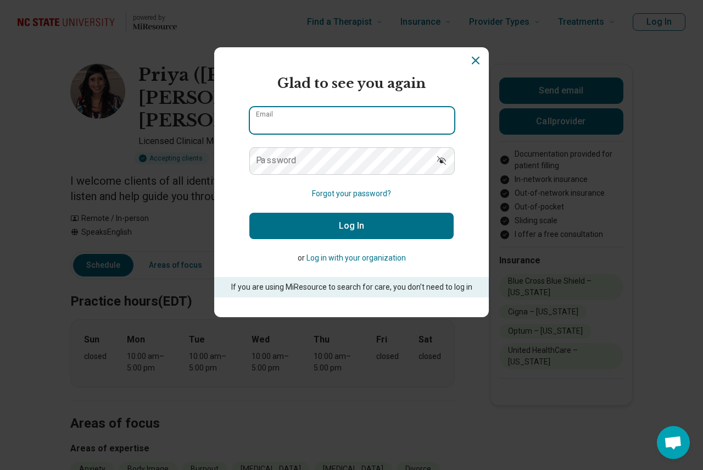
type input "**********"
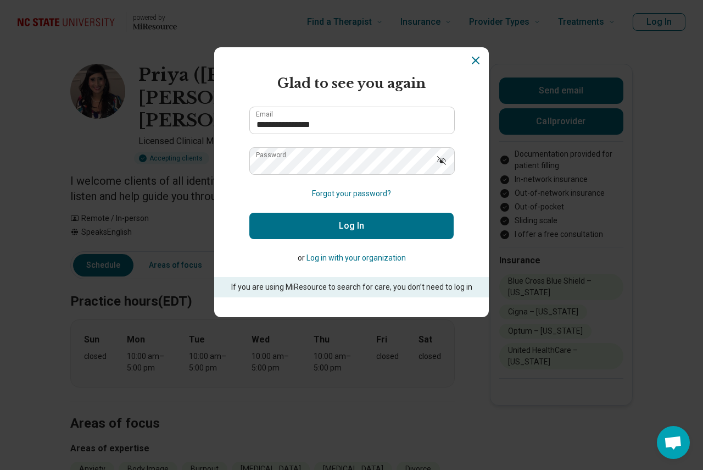
click at [370, 219] on button "Log In" at bounding box center [352, 226] width 204 height 26
